Goal: Information Seeking & Learning: Learn about a topic

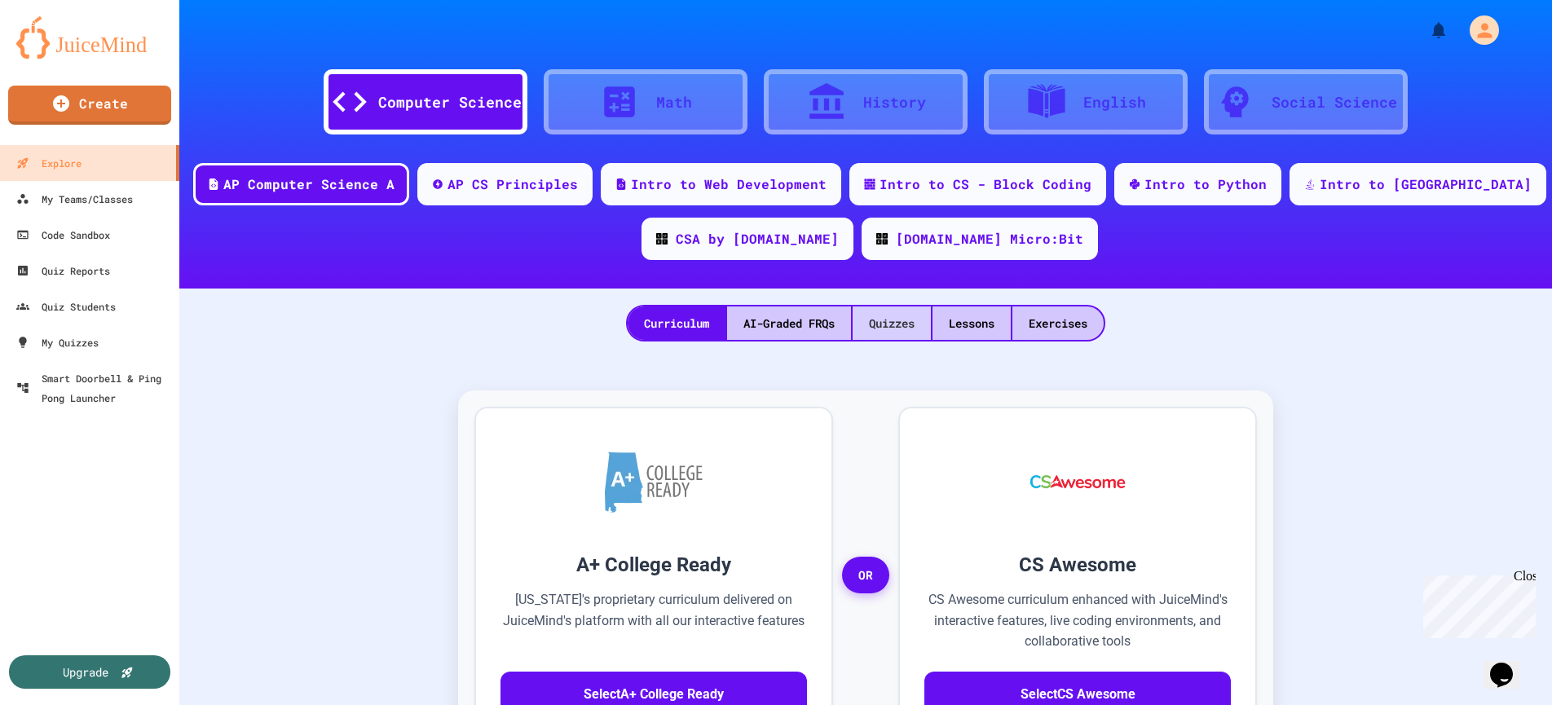
click at [909, 329] on div "Quizzes" at bounding box center [892, 323] width 78 height 33
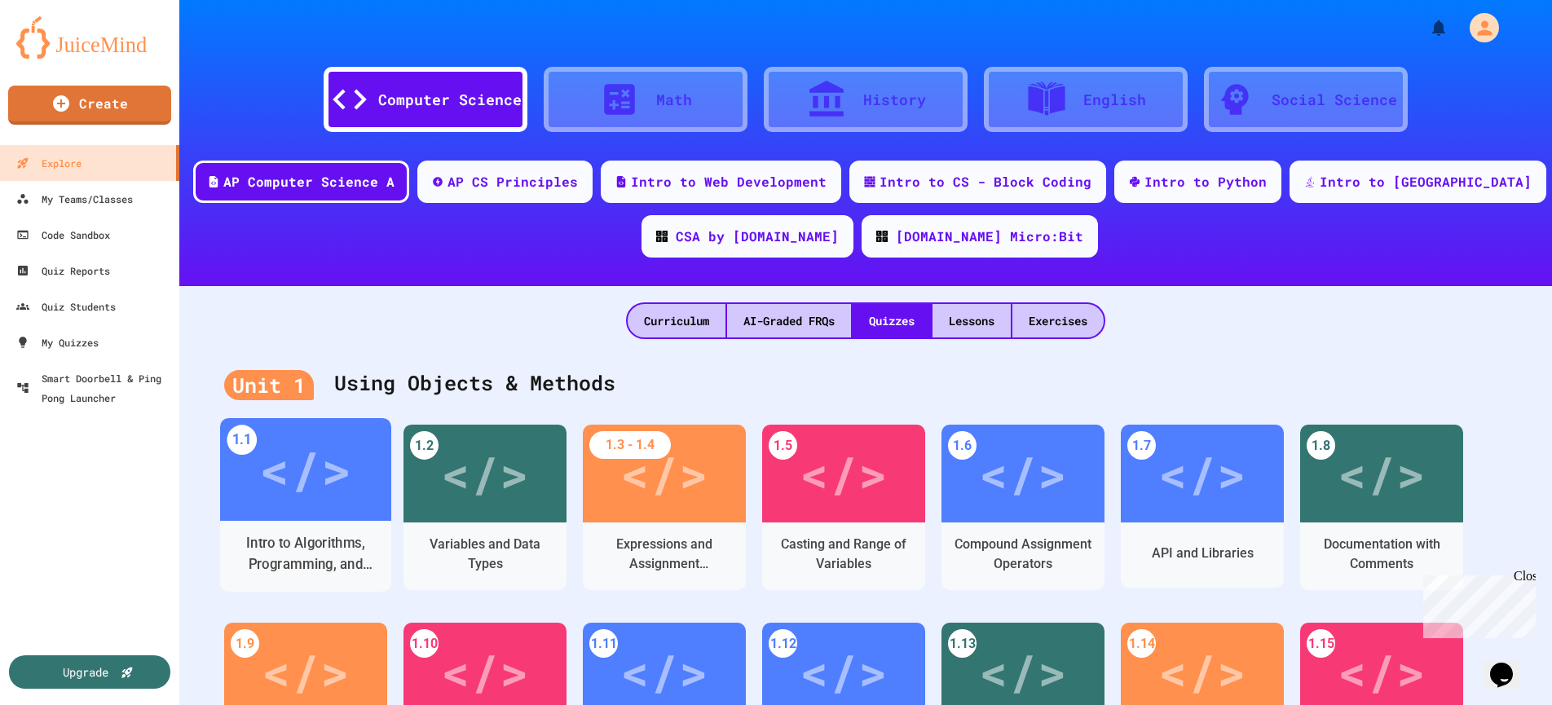
scroll to position [3, 0]
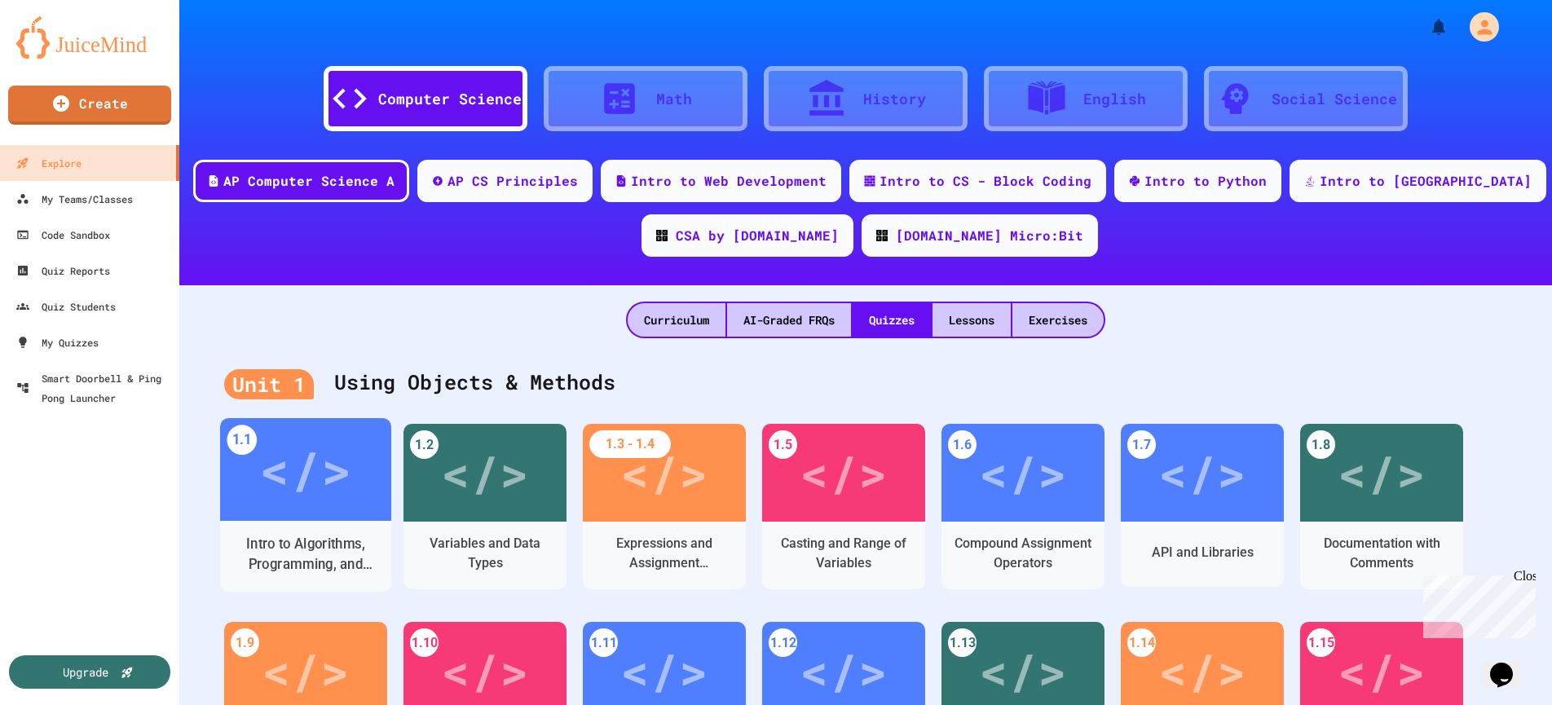
click at [292, 553] on div "Intro to Algorithms, Programming, and Compilers" at bounding box center [306, 554] width 146 height 41
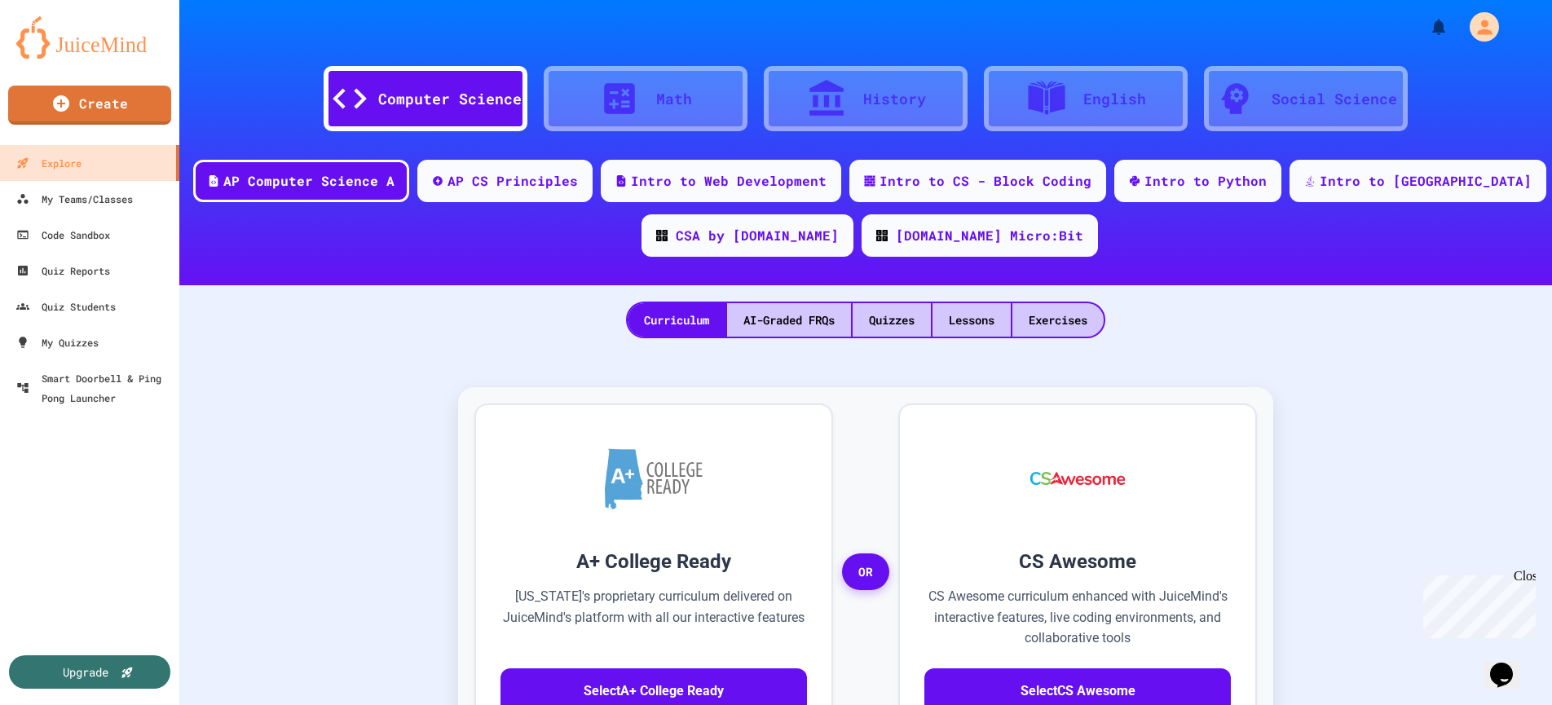
scroll to position [31, 0]
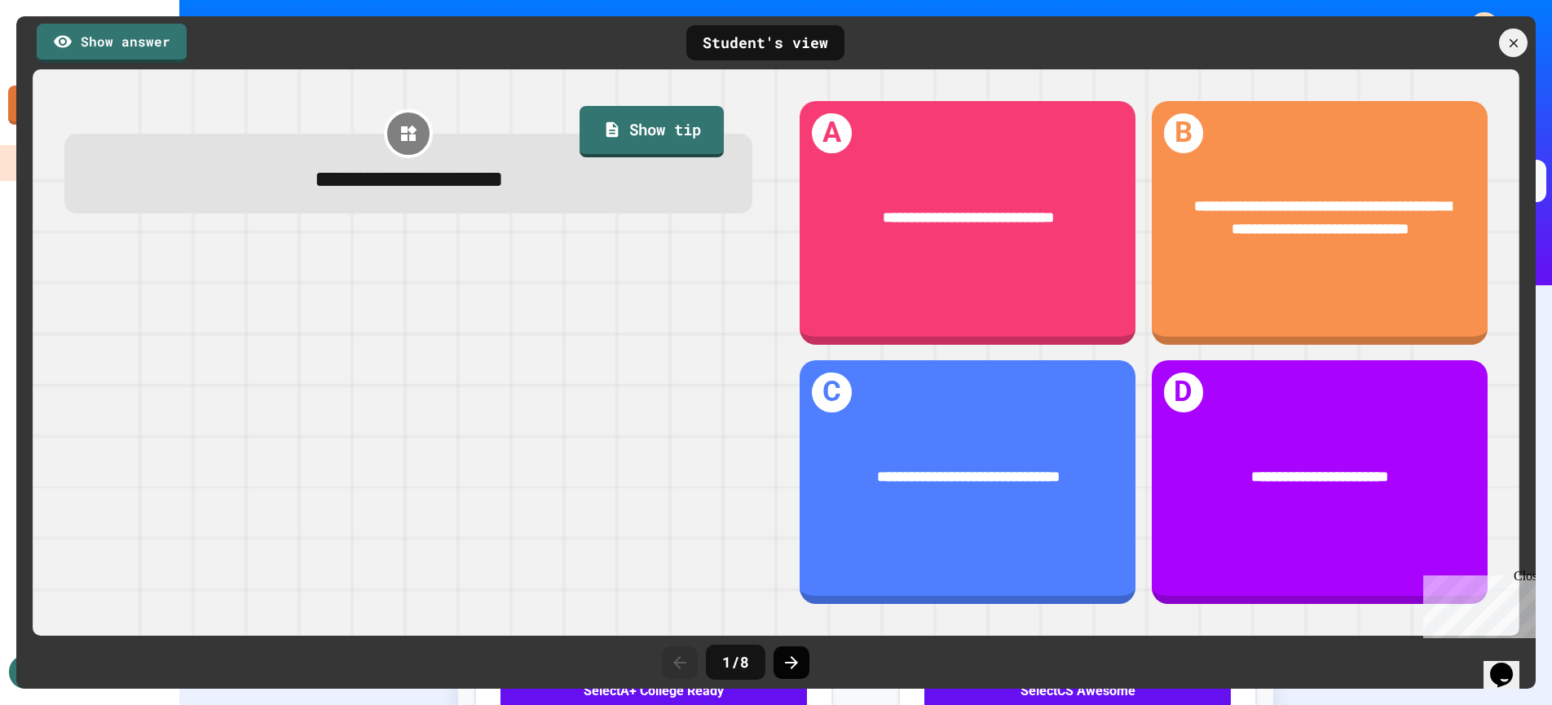
click at [787, 668] on icon at bounding box center [792, 663] width 20 height 20
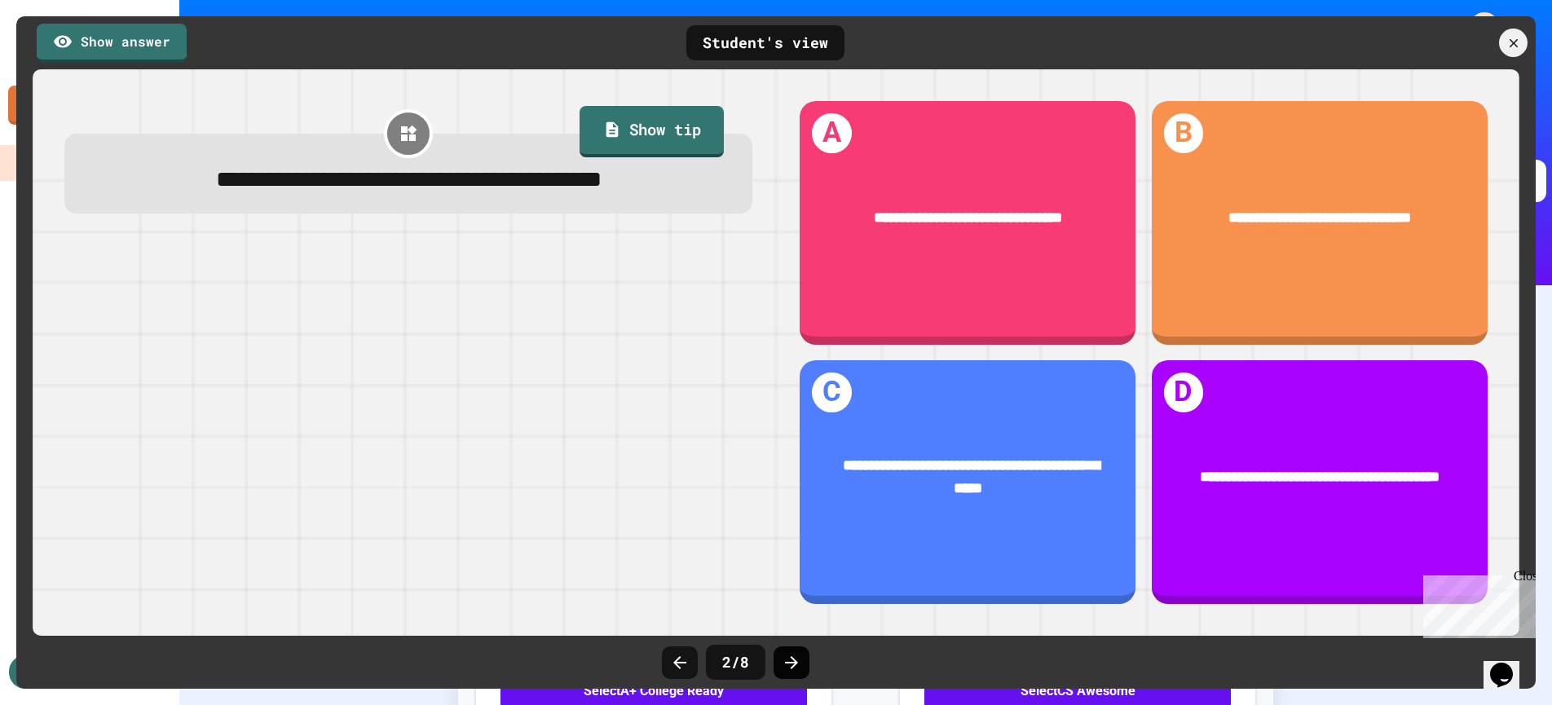
click at [787, 668] on icon at bounding box center [792, 663] width 20 height 20
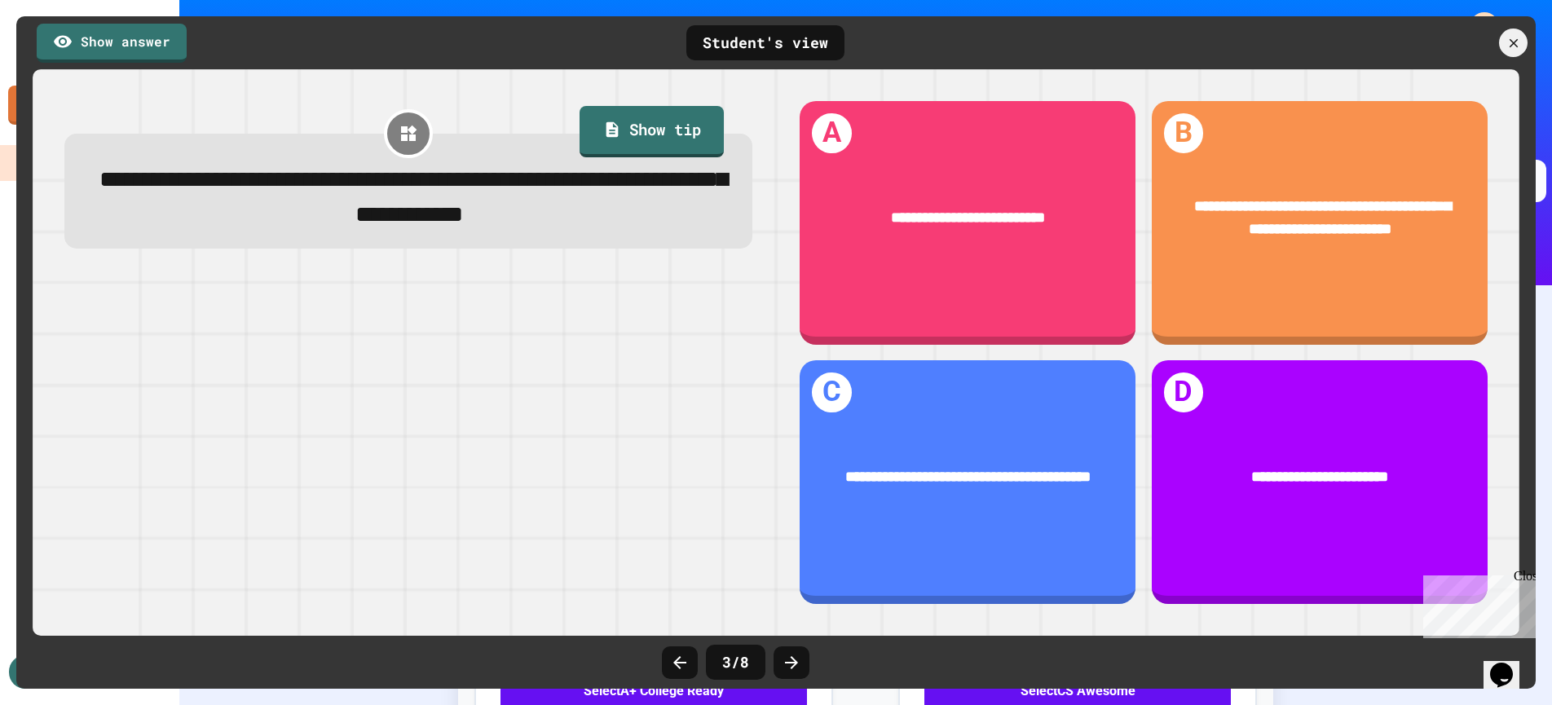
click at [787, 668] on icon at bounding box center [792, 663] width 20 height 20
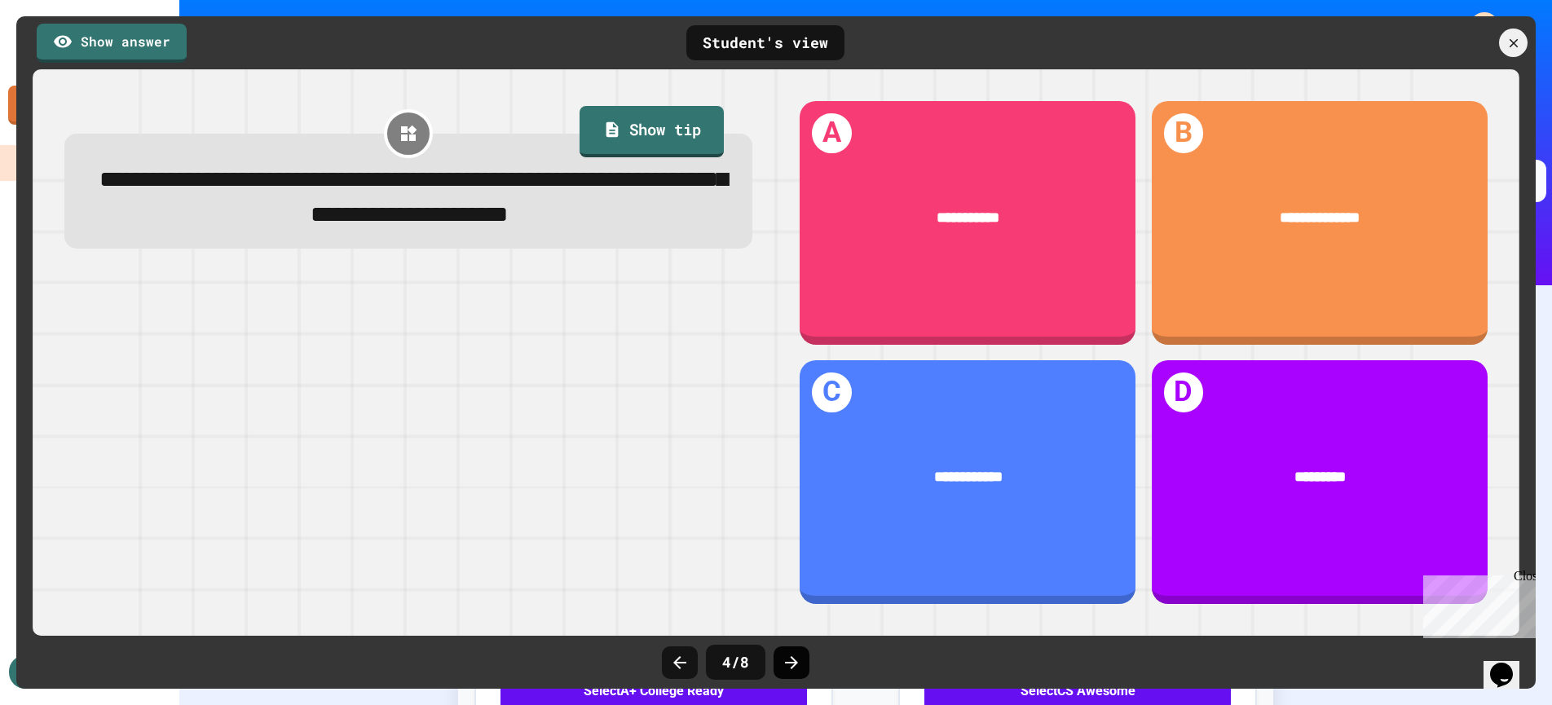
click at [793, 664] on icon at bounding box center [791, 662] width 13 height 13
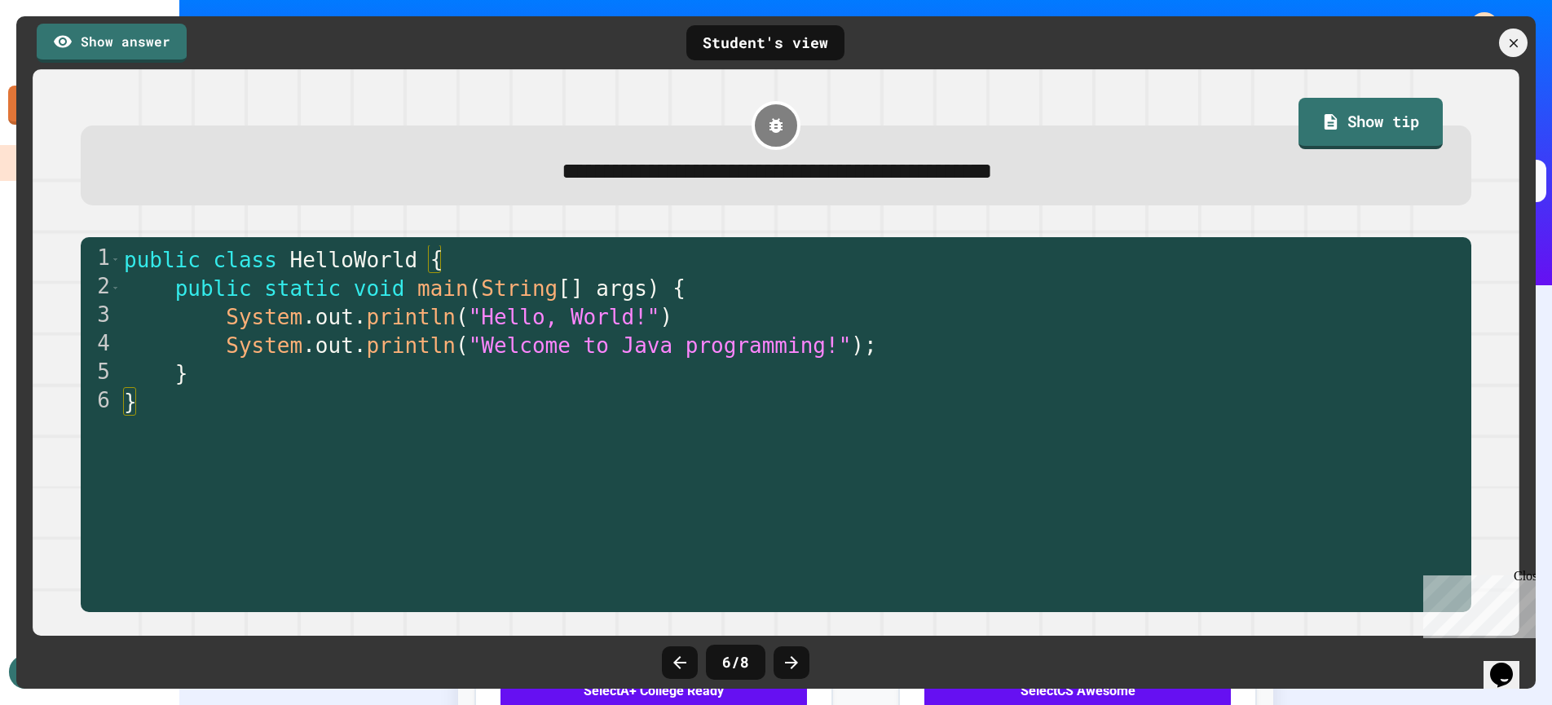
click at [793, 664] on icon at bounding box center [791, 662] width 13 height 13
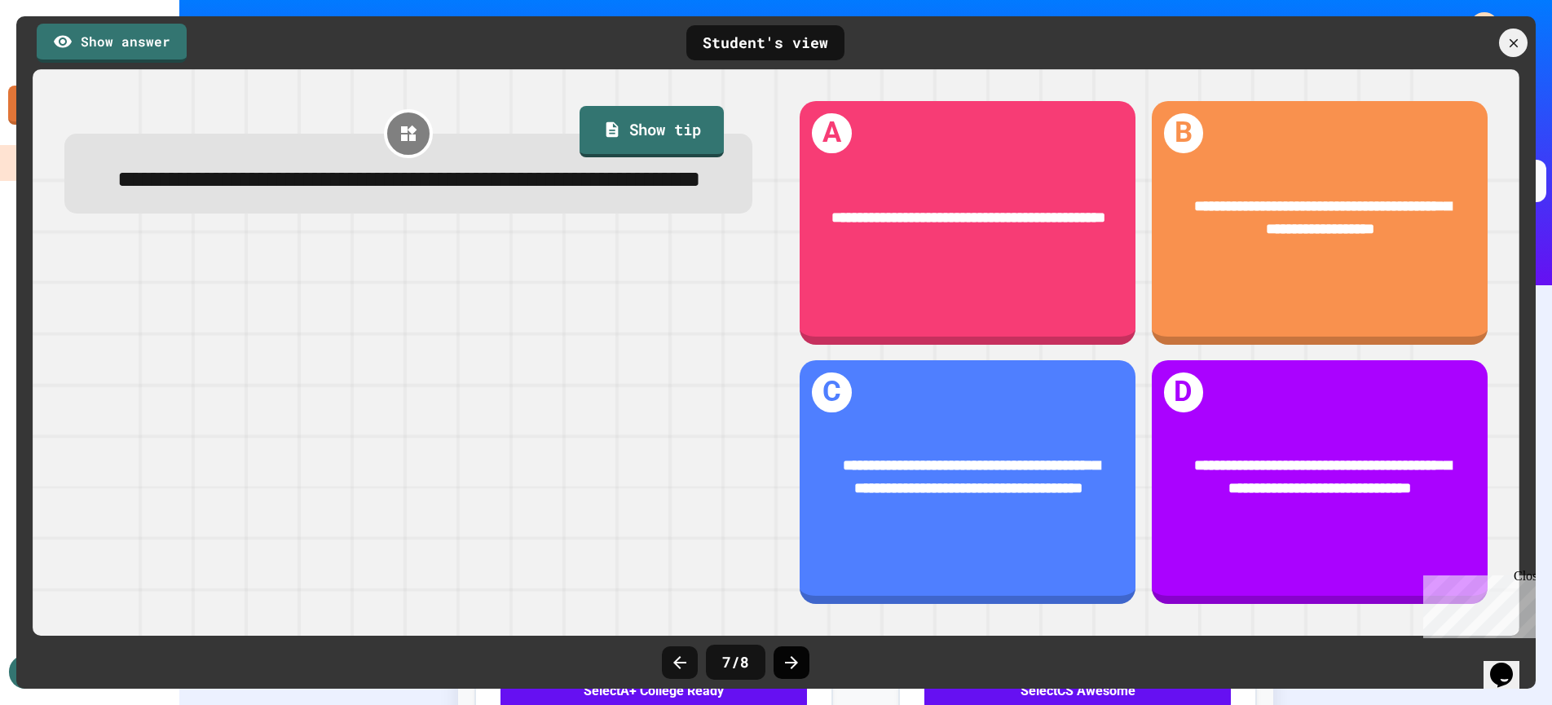
click at [794, 664] on icon at bounding box center [791, 662] width 13 height 13
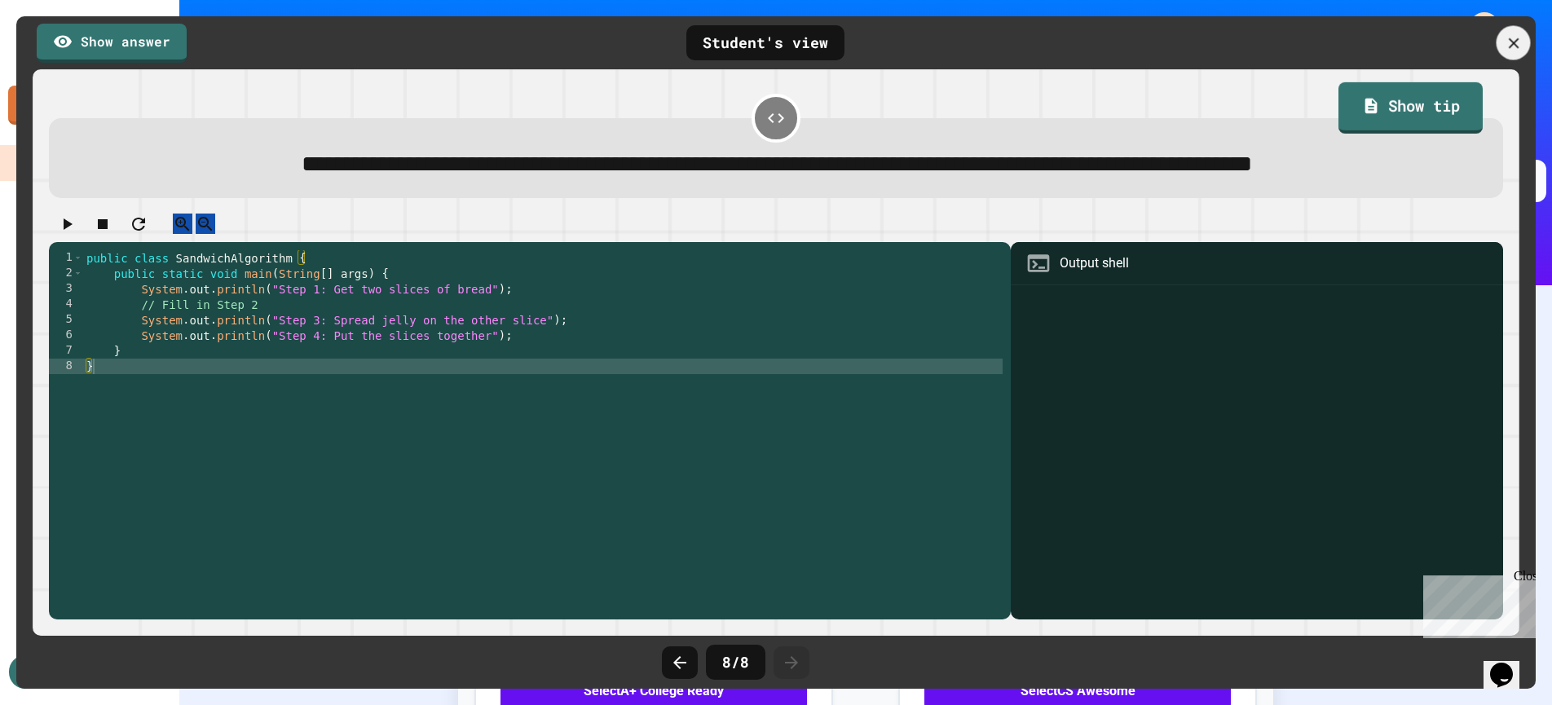
click at [1520, 51] on div at bounding box center [1514, 43] width 34 height 34
